Goal: Communication & Community: Answer question/provide support

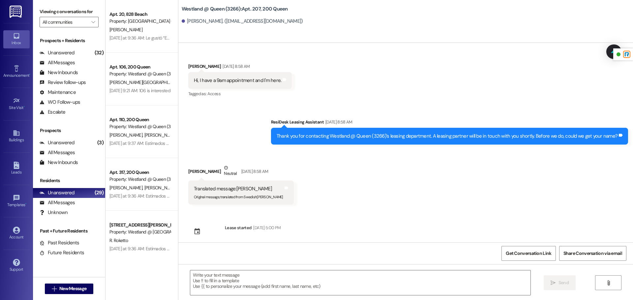
scroll to position [7931, 0]
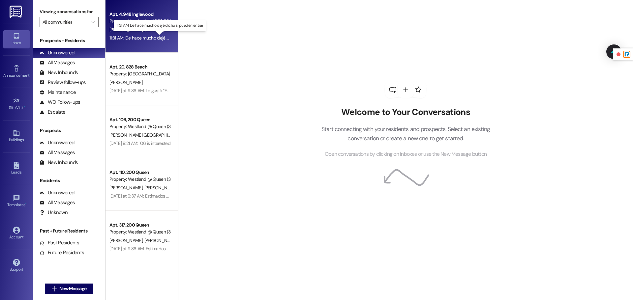
click at [145, 35] on div "11:31 AM: De hace mucho dejé dicho si pueden entrar 11:31 AM: De hace mucho dej…" at bounding box center [159, 38] width 100 height 6
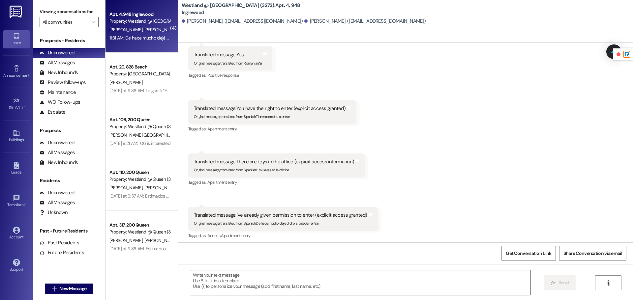
scroll to position [4499, 0]
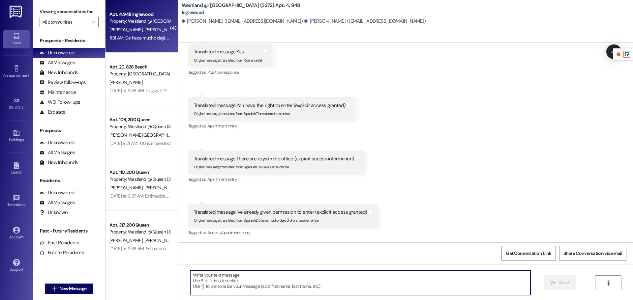
click at [335, 274] on textarea at bounding box center [360, 283] width 340 height 25
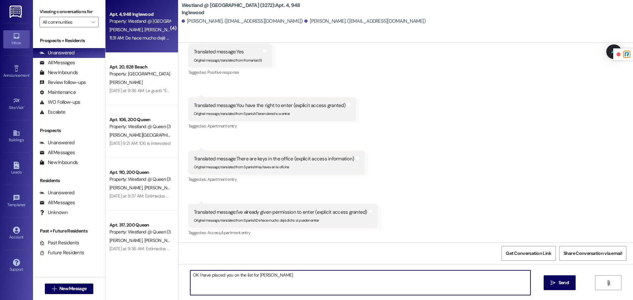
type textarea "OK I have placed you on the list for [DATE]"
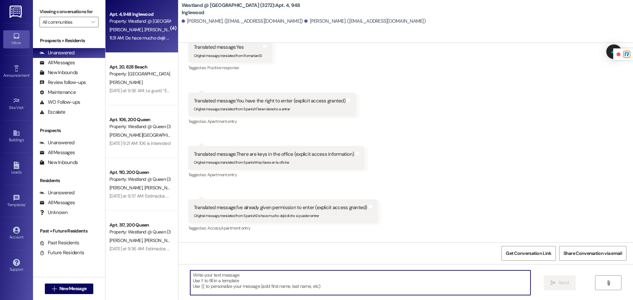
scroll to position [4545, 0]
